Goal: Communication & Community: Answer question/provide support

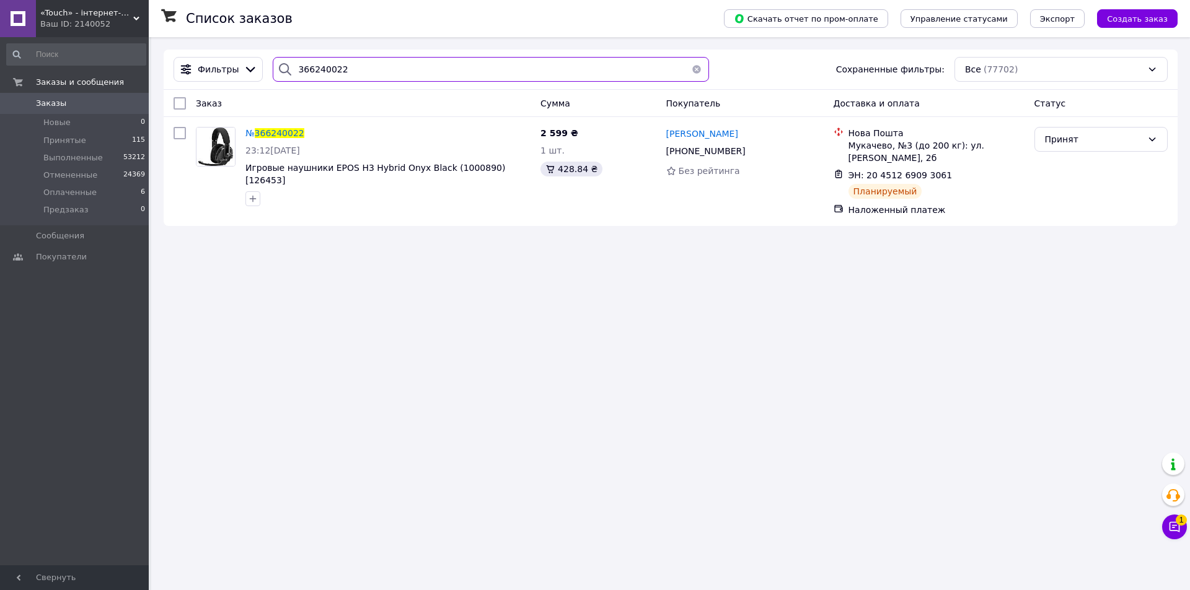
drag, startPoint x: 371, startPoint y: 71, endPoint x: 289, endPoint y: 65, distance: 82.0
click at [289, 65] on div "366240022" at bounding box center [491, 69] width 436 height 25
paste input "323357"
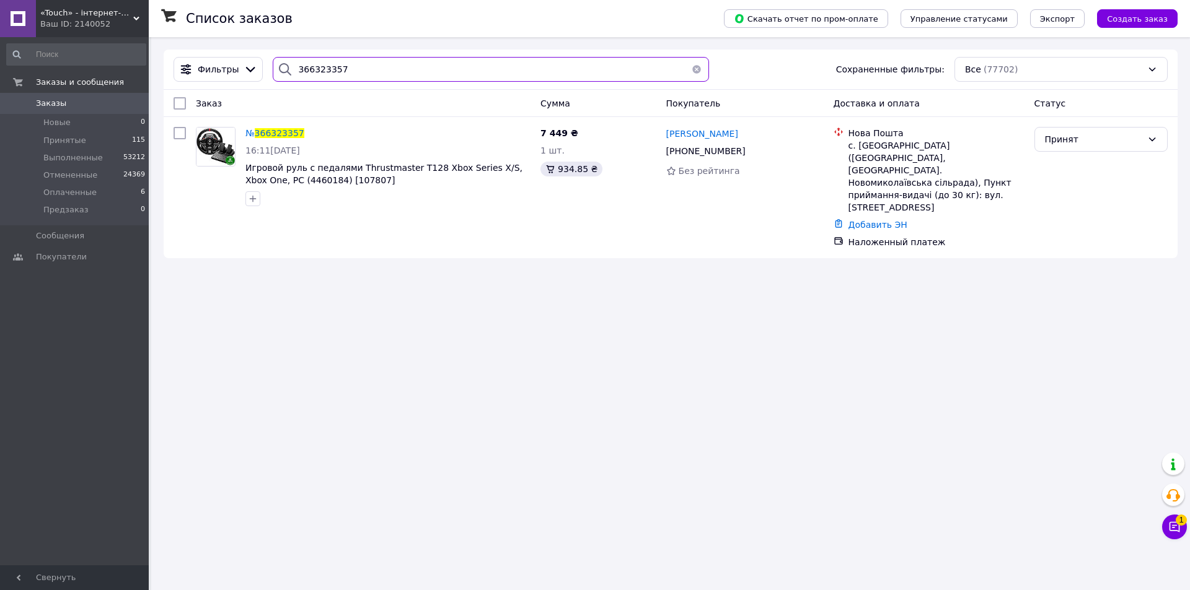
type input "366323357"
click at [275, 131] on span "366323357" at bounding box center [280, 133] width 50 height 10
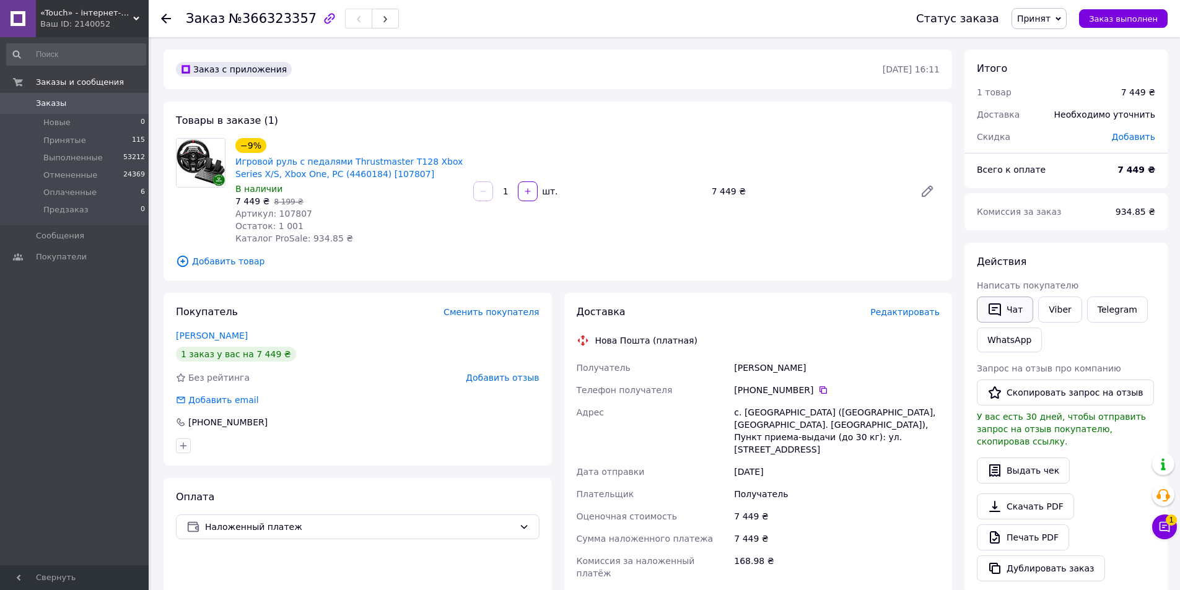
click at [1017, 312] on button "Чат" at bounding box center [1005, 310] width 56 height 26
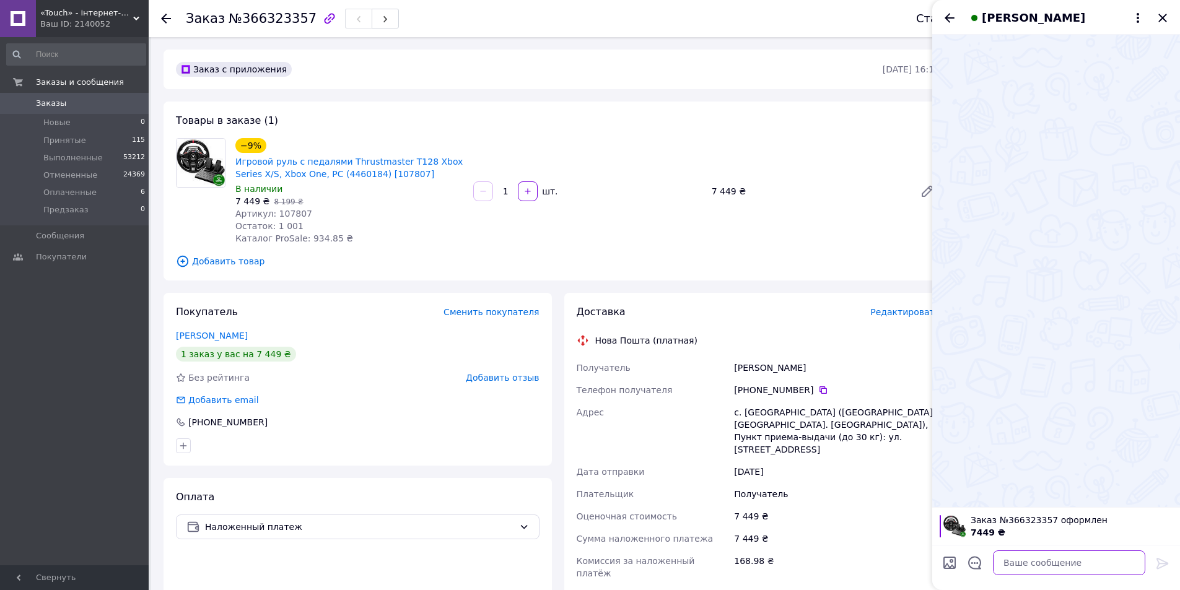
click at [1048, 559] on textarea at bounding box center [1069, 563] width 152 height 25
paste textarea "Слава Україні! На жаль, не змогли зв’язатись з вами. Для підтвердження замовлен…"
type textarea "Слава Україні! На жаль, не змогли зв’язатись з вами. Для підтвердження замовлен…"
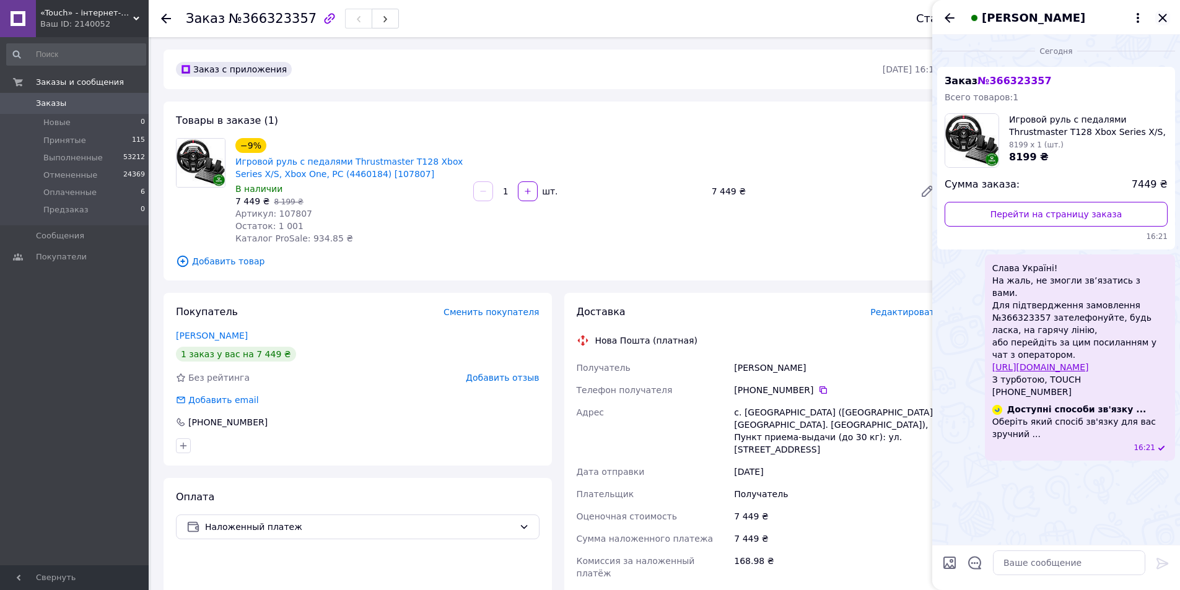
click at [1161, 17] on icon "Закрыть" at bounding box center [1163, 18] width 15 height 15
